Goal: Task Accomplishment & Management: Complete application form

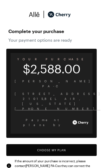
click at [63, 144] on button "Choose My Plan" at bounding box center [51, 150] width 90 height 12
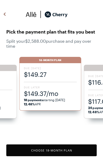
click at [62, 72] on span "$149.27" at bounding box center [50, 74] width 53 height 9
click at [60, 152] on button "Choose 18 -Month Plan" at bounding box center [51, 150] width 90 height 12
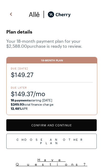
click at [71, 126] on button "Confirm and Continue" at bounding box center [51, 125] width 90 height 12
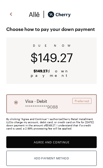
click at [71, 139] on button "Agree and Continue" at bounding box center [51, 142] width 90 height 12
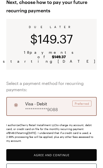
scroll to position [27, 0]
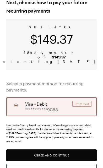
click at [65, 150] on button "Agree and Continue" at bounding box center [51, 155] width 90 height 12
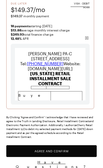
scroll to position [84, 0]
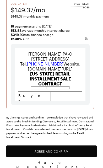
click at [66, 152] on button "Agree and Confirm" at bounding box center [51, 151] width 90 height 12
